Goal: Transaction & Acquisition: Book appointment/travel/reservation

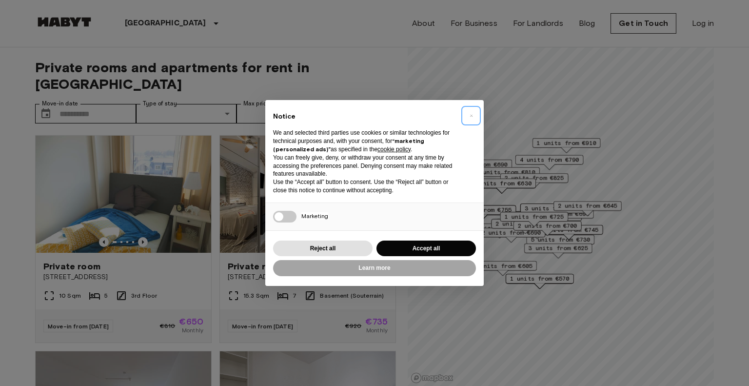
click at [470, 113] on span "×" at bounding box center [470, 116] width 3 height 12
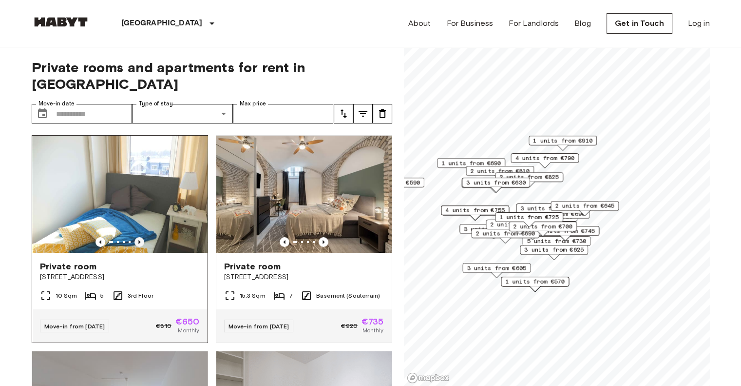
click at [138, 237] on icon "Previous image" at bounding box center [140, 242] width 10 height 10
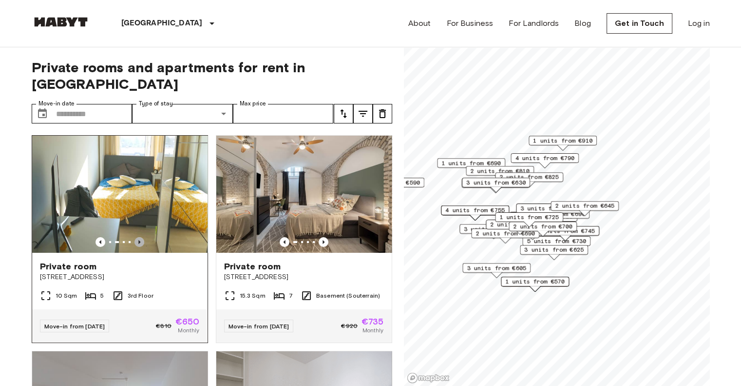
click at [138, 237] on icon "Previous image" at bounding box center [140, 242] width 10 height 10
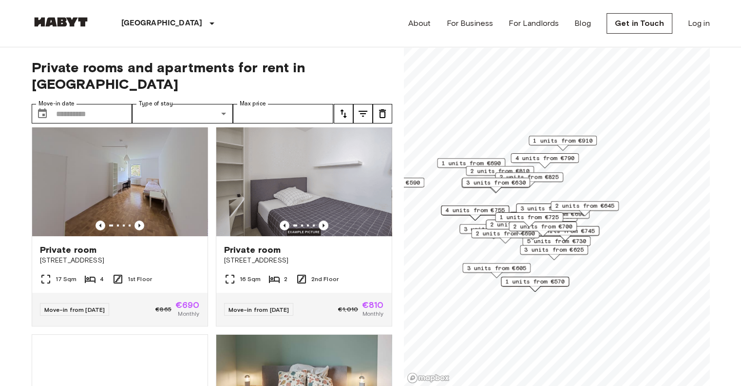
scroll to position [244, 0]
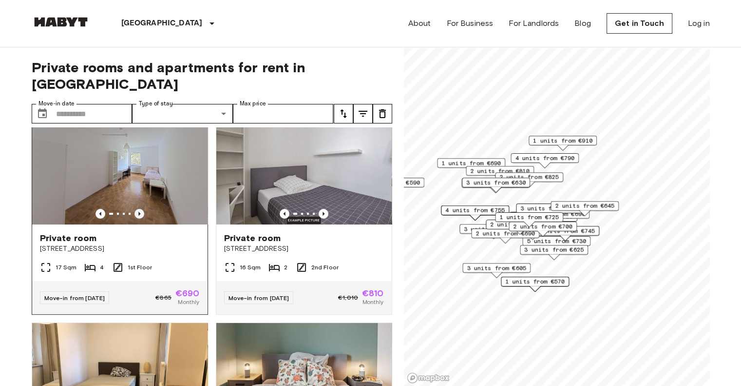
click at [138, 212] on icon "Previous image" at bounding box center [139, 214] width 2 height 4
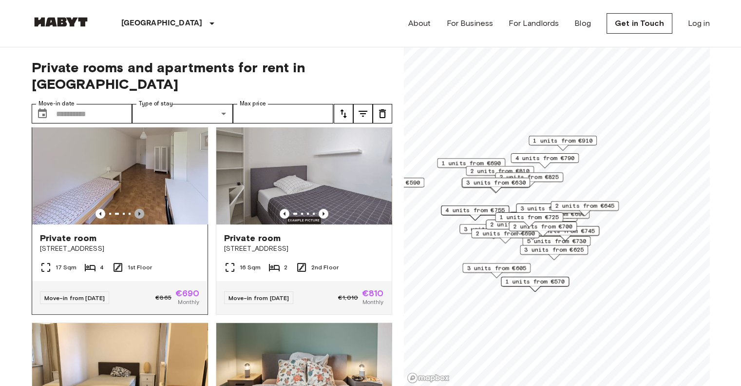
click at [138, 212] on icon "Previous image" at bounding box center [139, 214] width 2 height 4
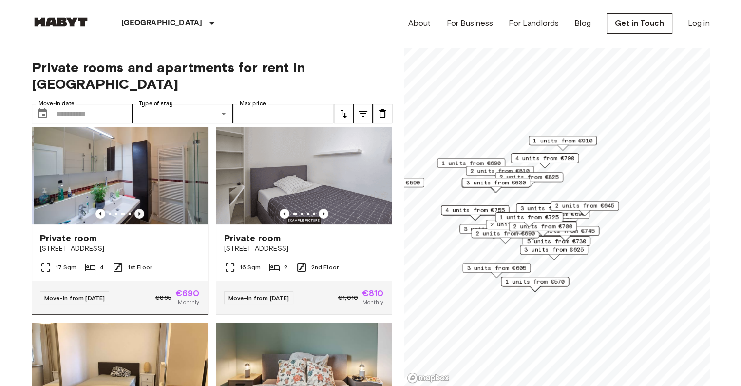
click at [138, 212] on icon "Previous image" at bounding box center [139, 214] width 2 height 4
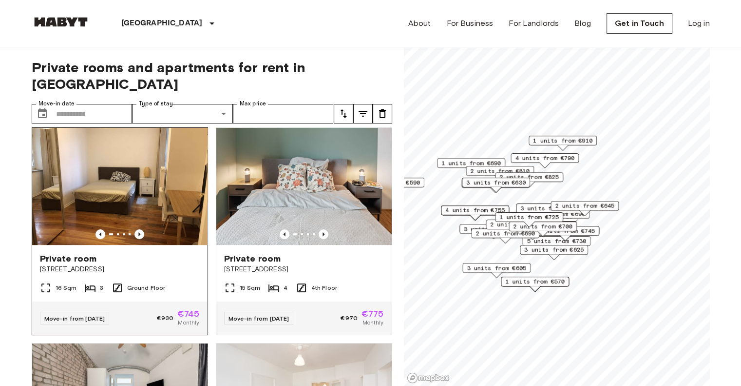
scroll to position [682, 0]
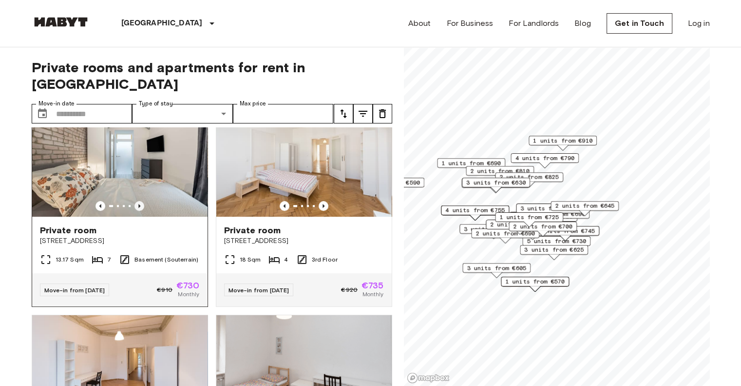
click at [138, 201] on icon "Previous image" at bounding box center [140, 206] width 10 height 10
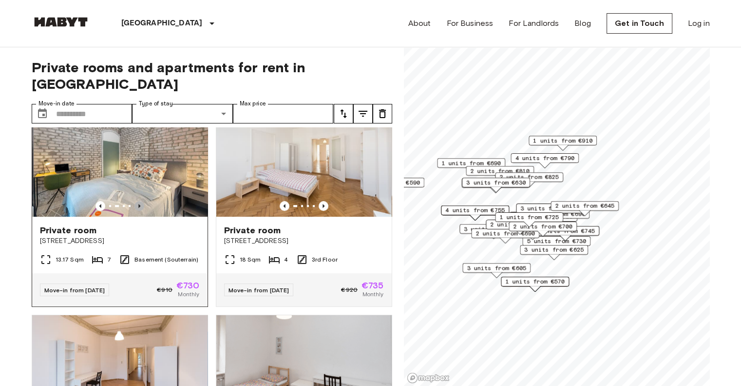
click at [138, 201] on icon "Previous image" at bounding box center [140, 206] width 10 height 10
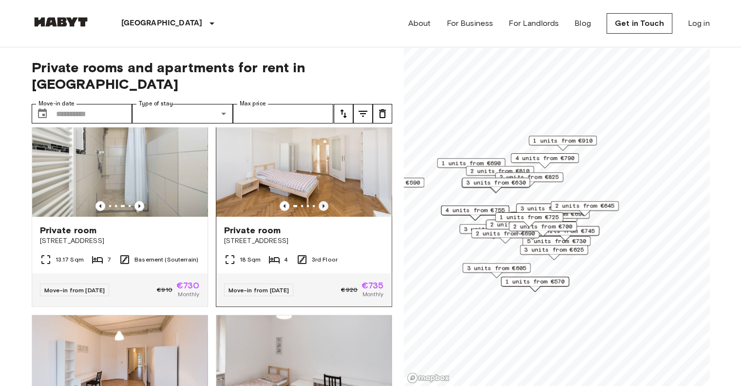
click at [320, 201] on icon "Previous image" at bounding box center [324, 206] width 10 height 10
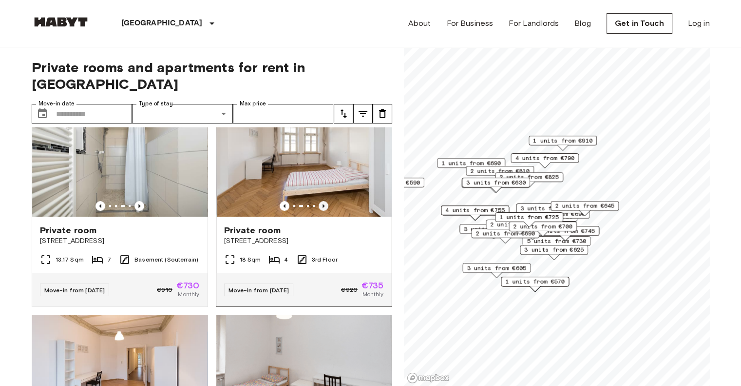
click at [320, 201] on icon "Previous image" at bounding box center [324, 206] width 10 height 10
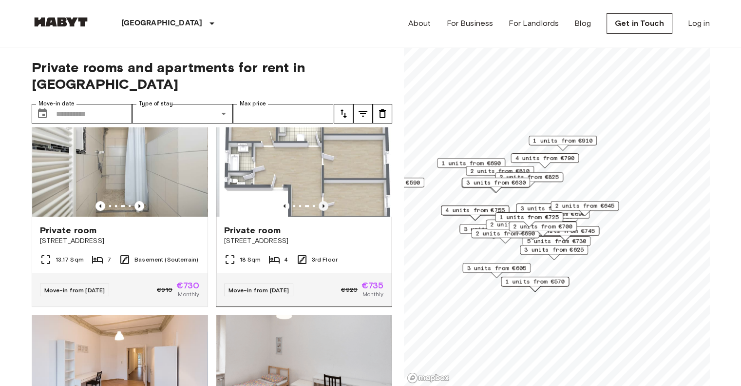
click at [320, 201] on icon "Previous image" at bounding box center [324, 206] width 10 height 10
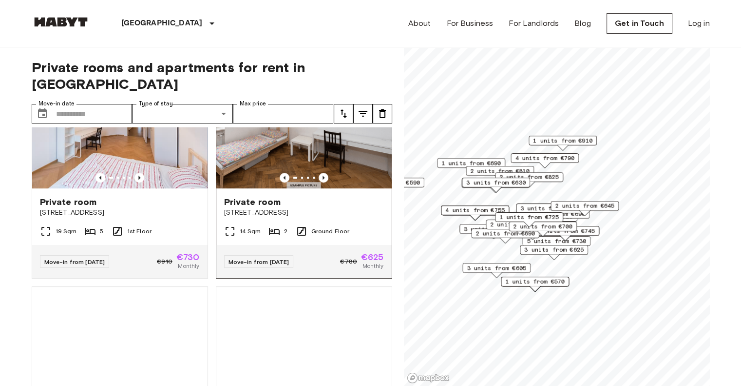
scroll to position [877, 0]
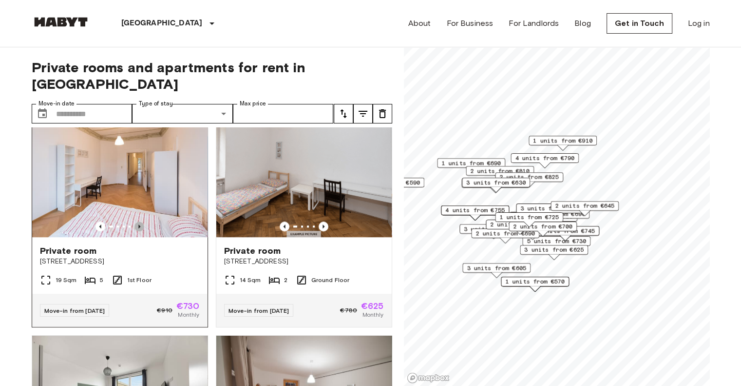
click at [138, 225] on icon "Previous image" at bounding box center [139, 226] width 2 height 4
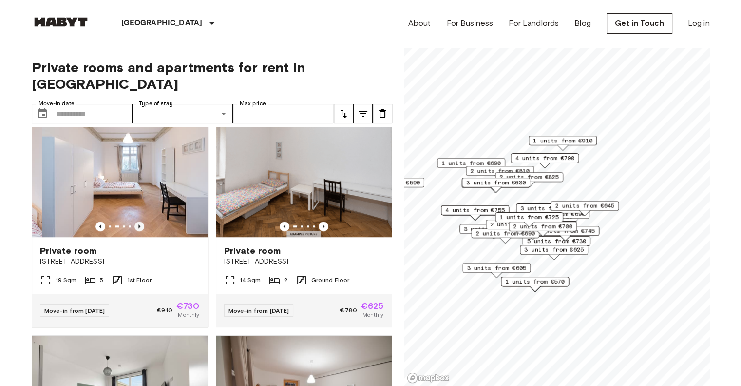
click at [138, 225] on icon "Previous image" at bounding box center [139, 226] width 2 height 4
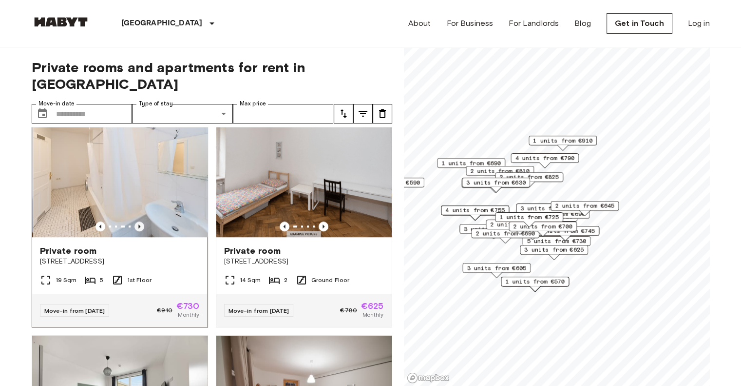
click at [138, 225] on icon "Previous image" at bounding box center [139, 226] width 2 height 4
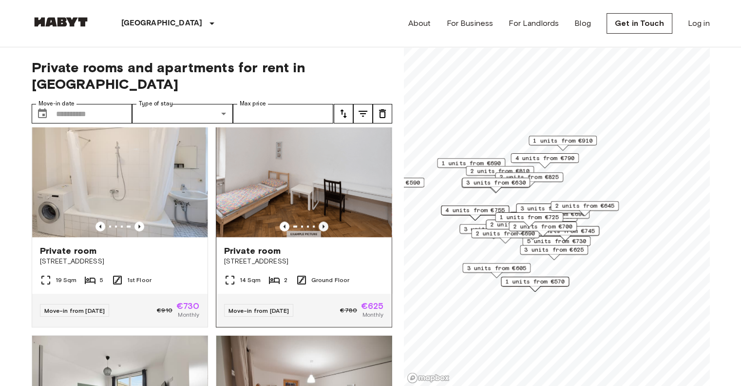
click at [320, 225] on icon "Previous image" at bounding box center [324, 226] width 10 height 10
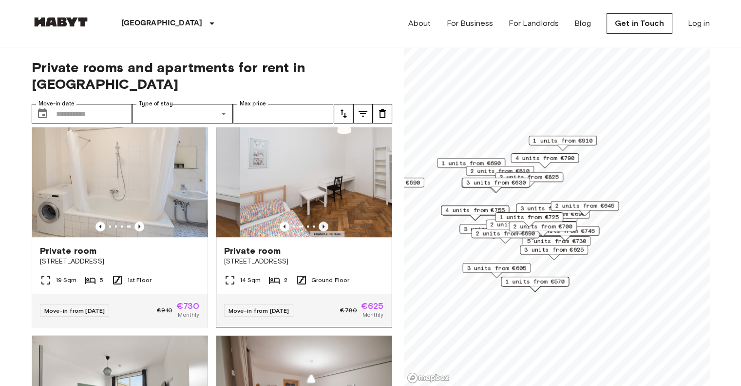
click at [319, 225] on icon "Previous image" at bounding box center [324, 226] width 10 height 10
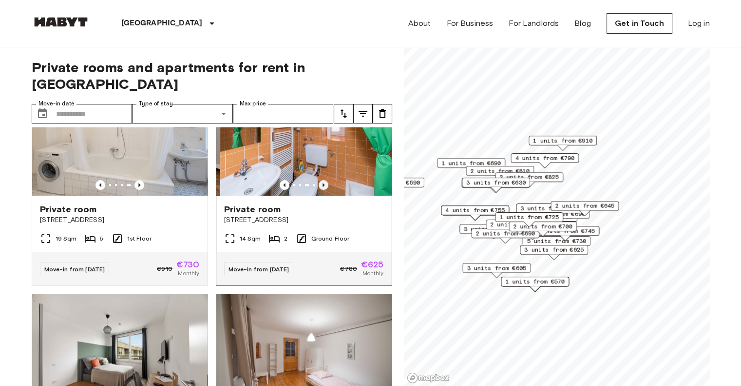
scroll to position [1072, 0]
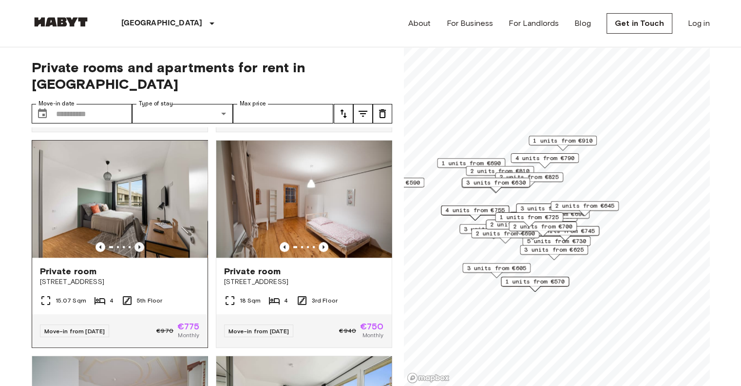
click at [139, 251] on icon "Previous image" at bounding box center [140, 247] width 10 height 10
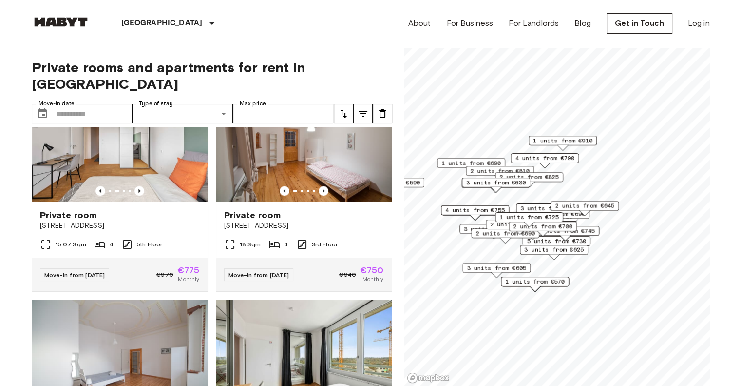
scroll to position [1316, 0]
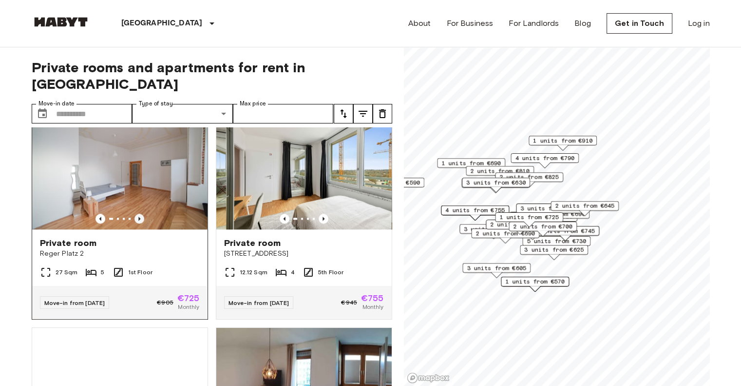
click at [135, 223] on icon "Previous image" at bounding box center [140, 218] width 10 height 10
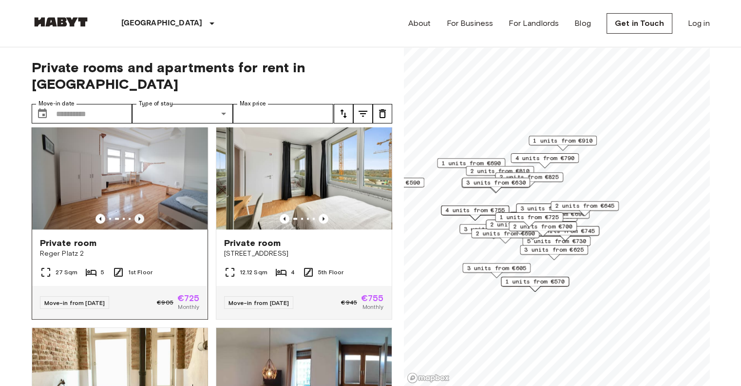
click at [135, 223] on icon "Previous image" at bounding box center [140, 218] width 10 height 10
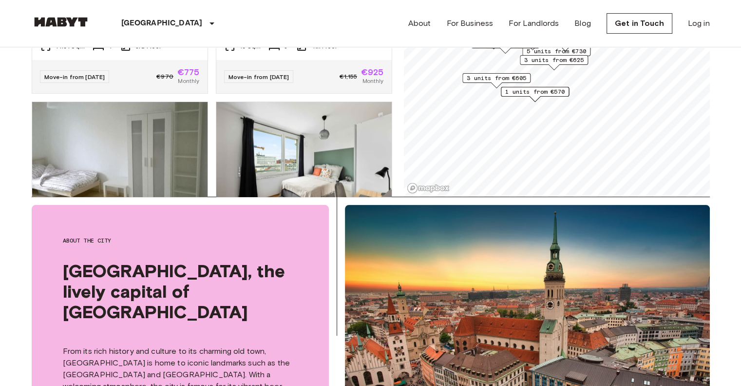
scroll to position [146, 0]
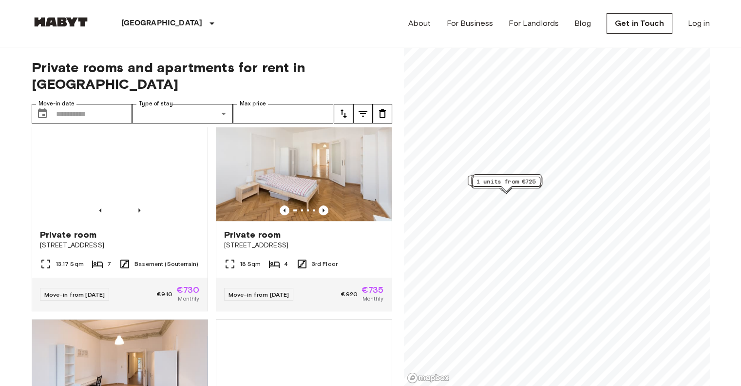
scroll to position [780, 0]
